Goal: Navigation & Orientation: Find specific page/section

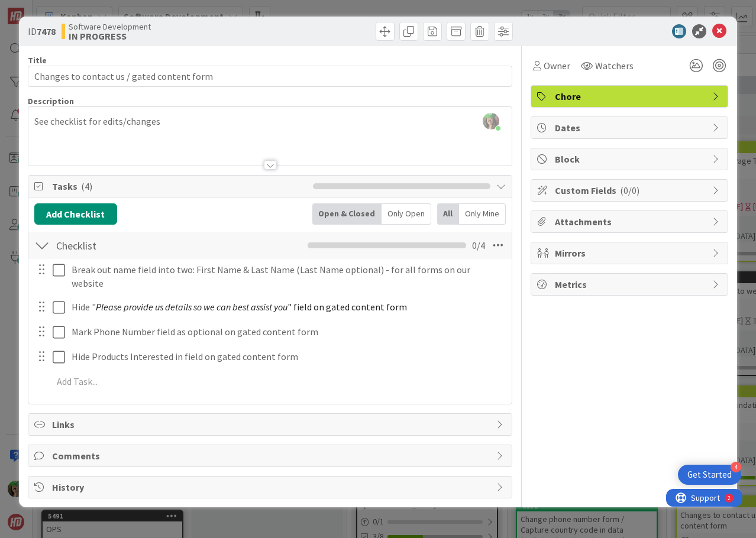
scroll to position [118, 0]
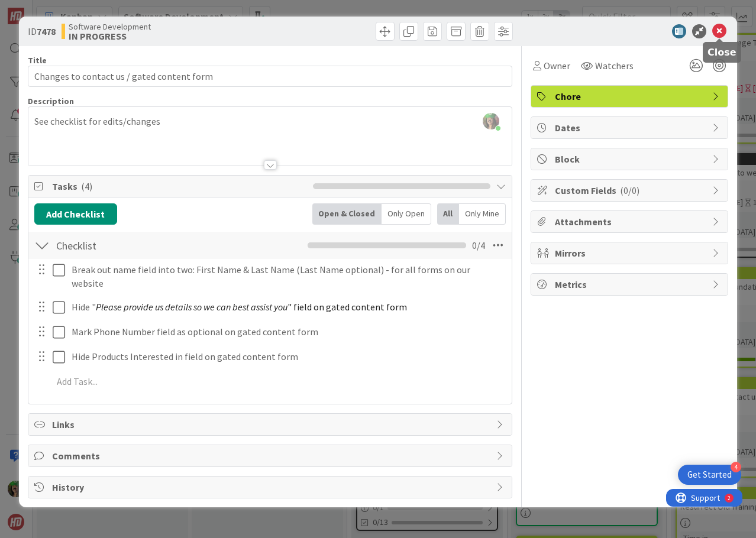
click at [718, 31] on icon at bounding box center [719, 31] width 14 height 14
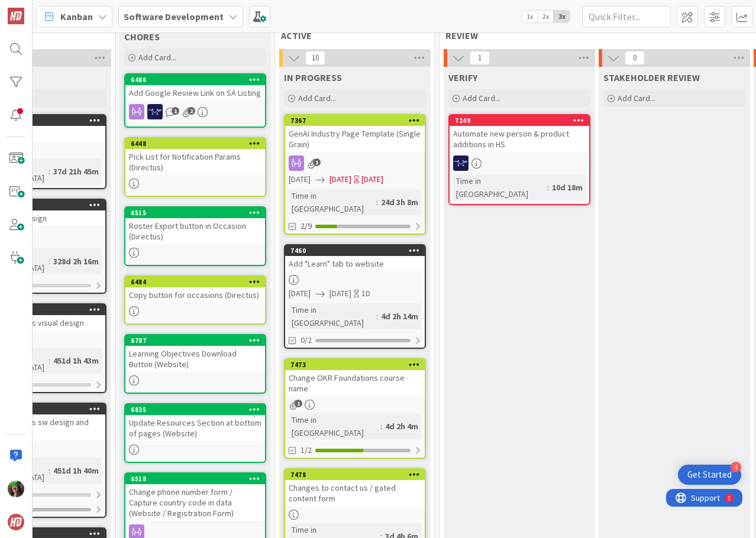
scroll to position [0, 392]
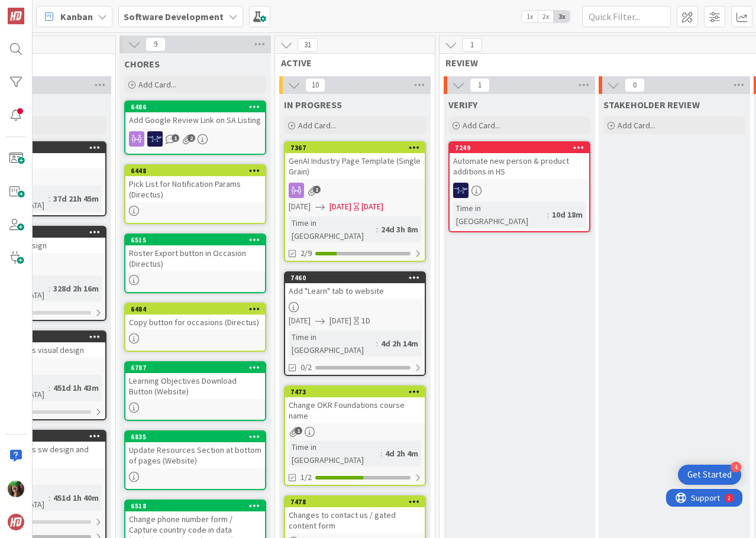
click at [370, 315] on div "1D" at bounding box center [365, 321] width 9 height 12
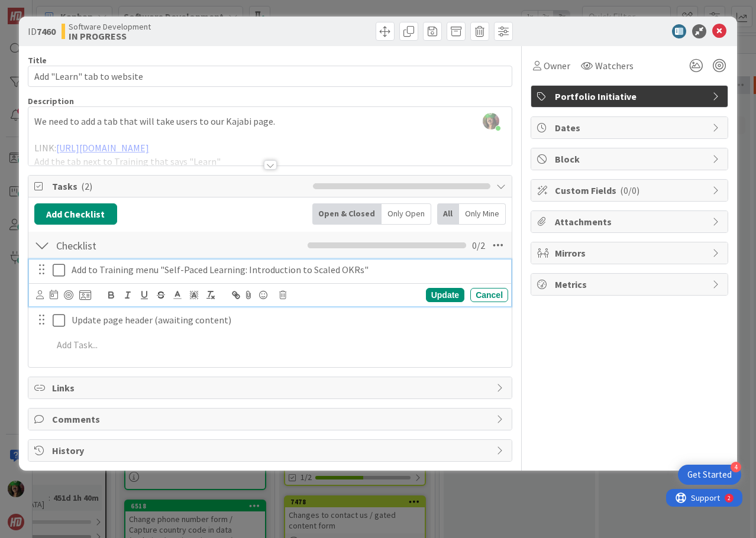
click at [59, 269] on icon at bounding box center [59, 270] width 12 height 14
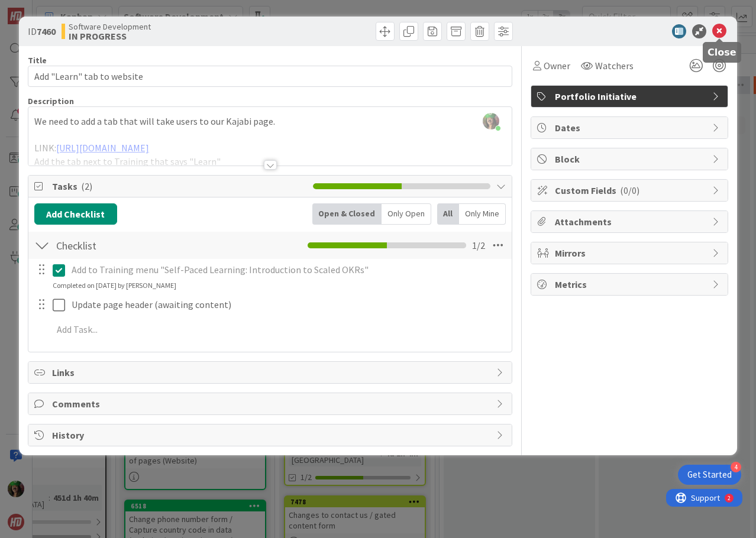
click at [716, 33] on icon at bounding box center [719, 31] width 14 height 14
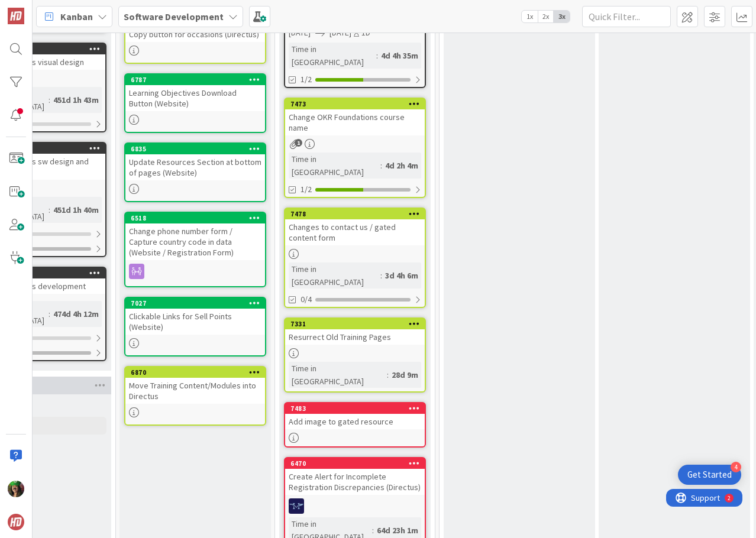
scroll to position [296, 392]
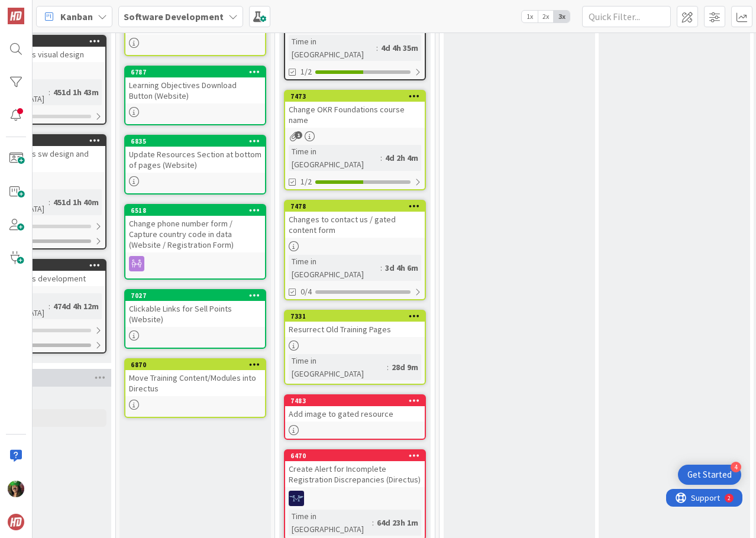
click at [363, 406] on div "Add image to gated resource" at bounding box center [355, 413] width 140 height 15
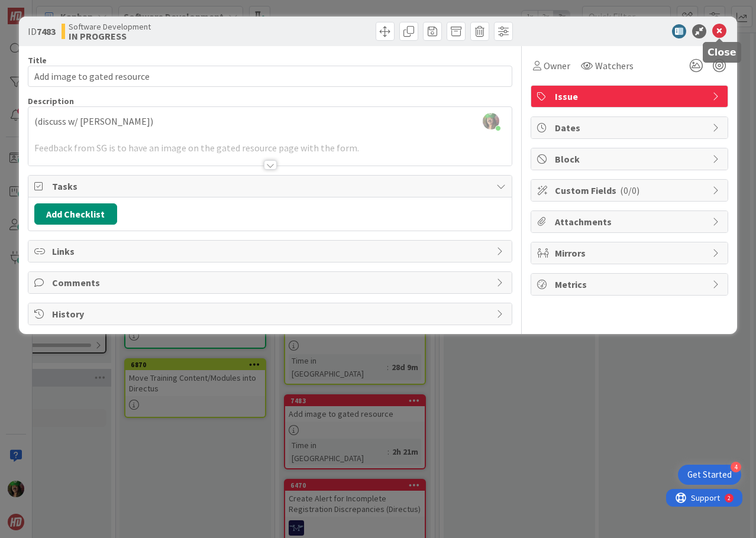
click at [720, 29] on icon at bounding box center [719, 31] width 14 height 14
